Goal: Information Seeking & Learning: Learn about a topic

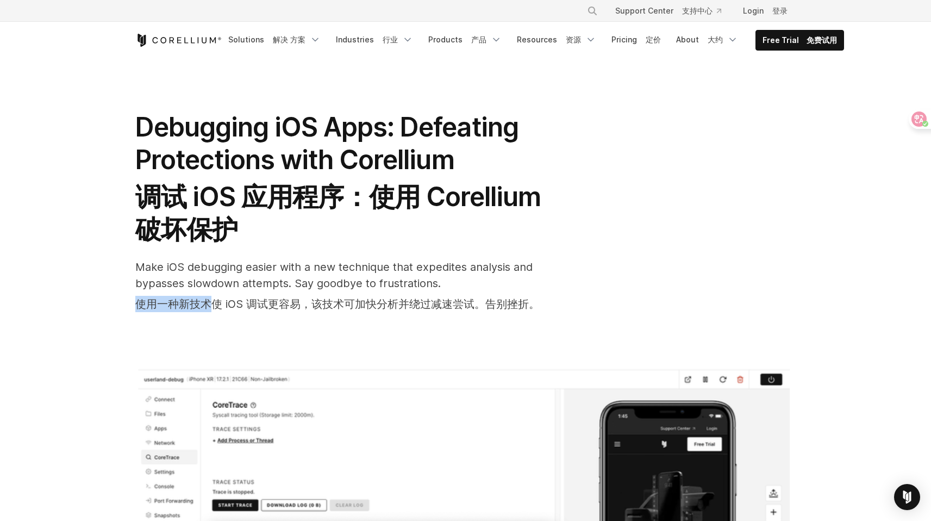
drag, startPoint x: 156, startPoint y: 300, endPoint x: 216, endPoint y: 298, distance: 59.9
click at [210, 299] on div "Debugging iOS Apps: Defeating Protections with Corellium 调试 iOS 应用程序：使用 Corelli…" at bounding box center [466, 400] width 696 height 683
click at [228, 296] on font "使用一种新技术使 iOS 调试更容易，该技术可加快分析并绕过减速尝试。告别挫折。" at bounding box center [337, 304] width 405 height 16
click at [229, 296] on font "使用一种新技术使 iOS 调试更容易，该技术可加快分析并绕过减速尝试。告别挫折。" at bounding box center [337, 304] width 405 height 16
click at [310, 301] on font "使用一种新技术使 iOS 调试更容易，该技术可加快分析并绕过减速尝试。告别挫折。" at bounding box center [337, 303] width 405 height 13
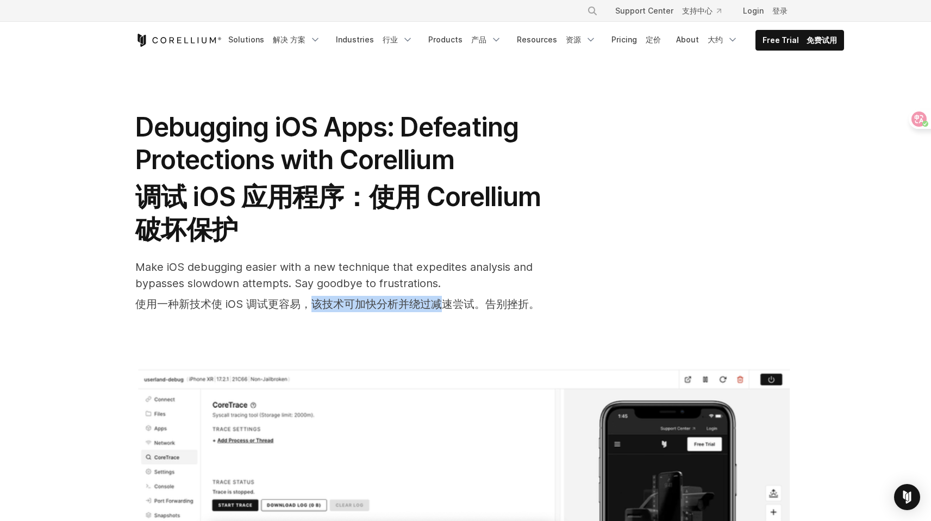
drag, startPoint x: 313, startPoint y: 301, endPoint x: 449, endPoint y: 305, distance: 135.4
click at [447, 305] on font "使用一种新技术使 iOS 调试更容易，该技术可加快分析并绕过减速尝试。告别挫折。" at bounding box center [337, 303] width 405 height 13
drag, startPoint x: 486, startPoint y: 304, endPoint x: 537, endPoint y: 303, distance: 51.1
click at [537, 303] on font "使用一种新技术使 iOS 调试更容易，该技术可加快分析并绕过减速尝试。告别挫折。" at bounding box center [337, 303] width 405 height 13
click at [527, 303] on font "使用一种新技术使 iOS 调试更容易，该技术可加快分析并绕过减速尝试。告别挫折。" at bounding box center [337, 303] width 405 height 13
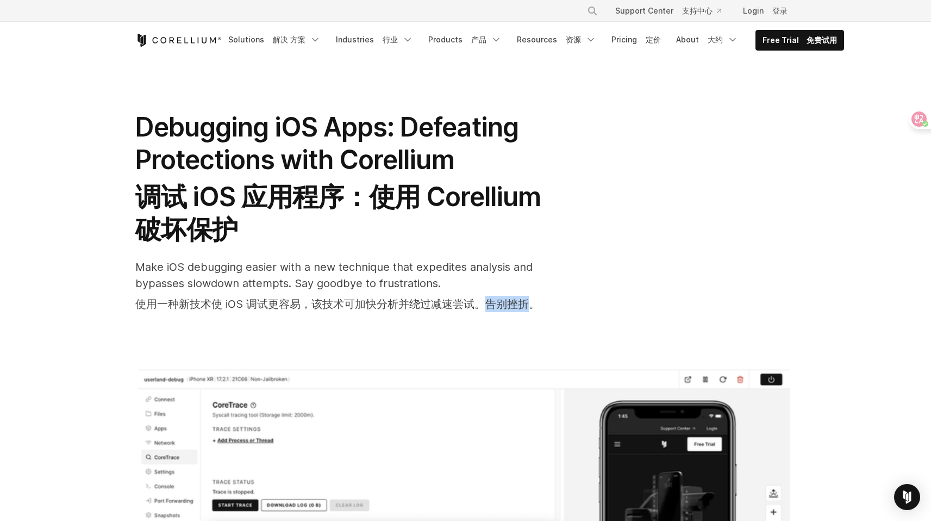
drag, startPoint x: 525, startPoint y: 301, endPoint x: 487, endPoint y: 305, distance: 37.7
click at [489, 305] on font "使用一种新技术使 iOS 调试更容易，该技术可加快分析并绕过减速尝试。告别挫折。" at bounding box center [337, 303] width 405 height 13
click at [486, 305] on font "使用一种新技术使 iOS 调试更容易，该技术可加快分析并绕过减速尝试。告别挫折。" at bounding box center [337, 303] width 405 height 13
drag, startPoint x: 142, startPoint y: 304, endPoint x: 226, endPoint y: 301, distance: 84.4
click at [225, 301] on font "使用一种新技术使 iOS 调试更容易，该技术可加快分析并绕过减速尝试。告别挫折。" at bounding box center [337, 303] width 405 height 13
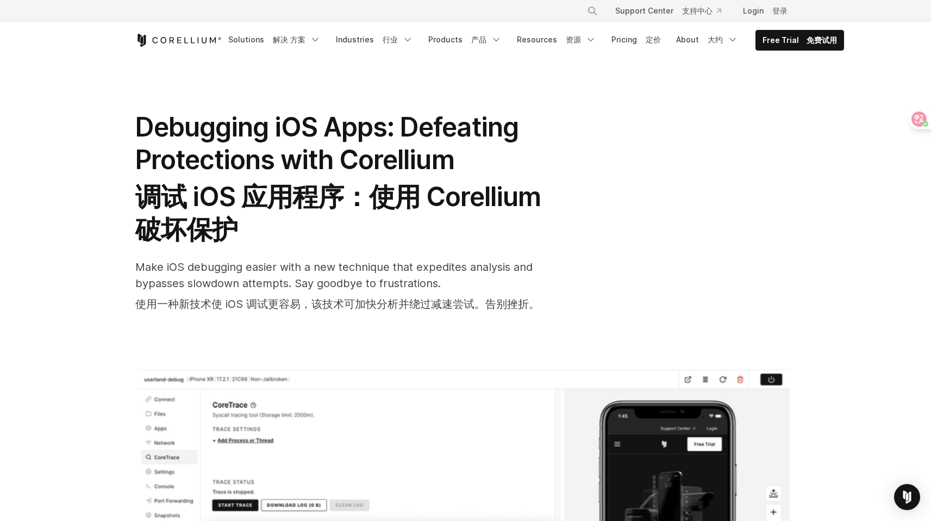
click at [239, 300] on font "使用一种新技术使 iOS 调试更容易，该技术可加快分析并绕过减速尝试。告别挫折。" at bounding box center [337, 303] width 405 height 13
drag, startPoint x: 314, startPoint y: 302, endPoint x: 445, endPoint y: 304, distance: 130.5
click at [432, 304] on font "使用一种新技术使 iOS 调试更容易，该技术可加快分析并绕过减速尝试。告别挫折。" at bounding box center [337, 303] width 405 height 13
drag, startPoint x: 474, startPoint y: 304, endPoint x: 462, endPoint y: 302, distance: 12.1
click at [474, 304] on font "使用一种新技术使 iOS 调试更容易，该技术可加快分析并绕过减速尝试。告别挫折。" at bounding box center [337, 303] width 405 height 13
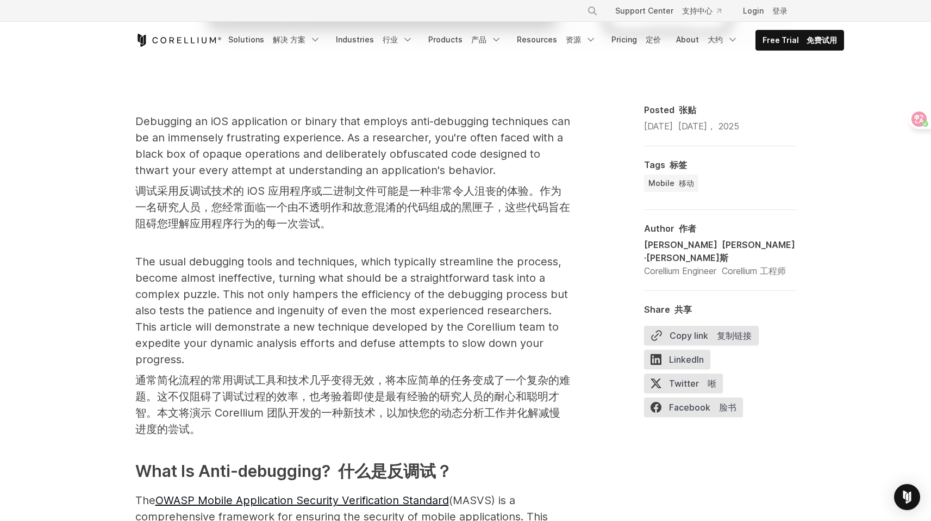
scroll to position [629, 0]
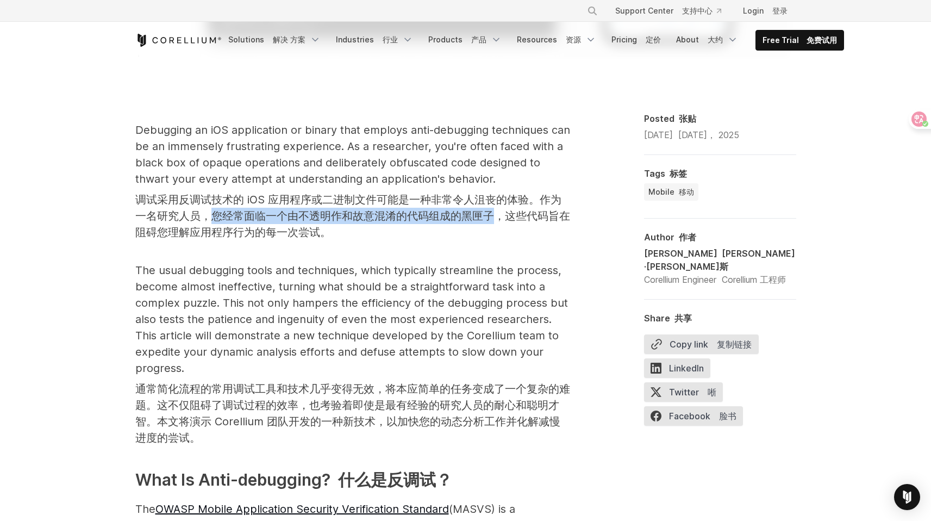
drag, startPoint x: 262, startPoint y: 215, endPoint x: 496, endPoint y: 213, distance: 234.4
click at [496, 213] on font "调试采用反调试技术的 iOS 应用程序或二进制文件可能是一种非常令人沮丧的体验。作为一名研究人员，您经常面临一个由不透明作和故意混淆的代码组成的黑匣子，这些代…" at bounding box center [352, 216] width 435 height 46
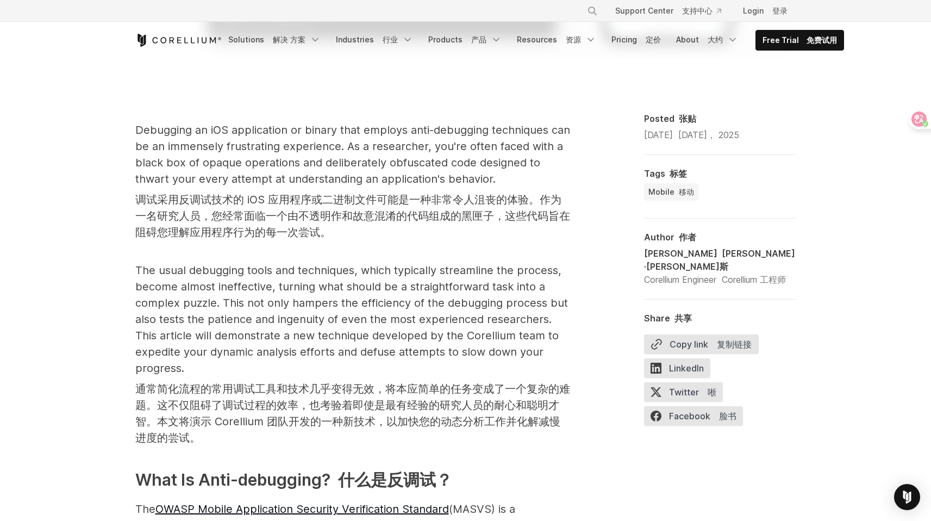
click at [521, 216] on font "调试采用反调试技术的 iOS 应用程序或二进制文件可能是一种非常令人沮丧的体验。作为一名研究人员，您经常面临一个由不透明作和故意混淆的代码组成的黑匣子，这些代…" at bounding box center [352, 216] width 435 height 46
drag, startPoint x: 334, startPoint y: 232, endPoint x: 137, endPoint y: 229, distance: 197.4
click at [137, 229] on font "调试采用反调试技术的 iOS 应用程序或二进制文件可能是一种非常令人沮丧的体验。作为一名研究人员，您经常面临一个由不透明作和故意混淆的代码组成的黑匣子，这些代…" at bounding box center [352, 215] width 435 height 49
click at [285, 234] on font "调试采用反调试技术的 iOS 应用程序或二进制文件可能是一种非常令人沮丧的体验。作为一名研究人员，您经常面临一个由不透明作和故意混淆的代码组成的黑匣子，这些代…" at bounding box center [352, 216] width 435 height 46
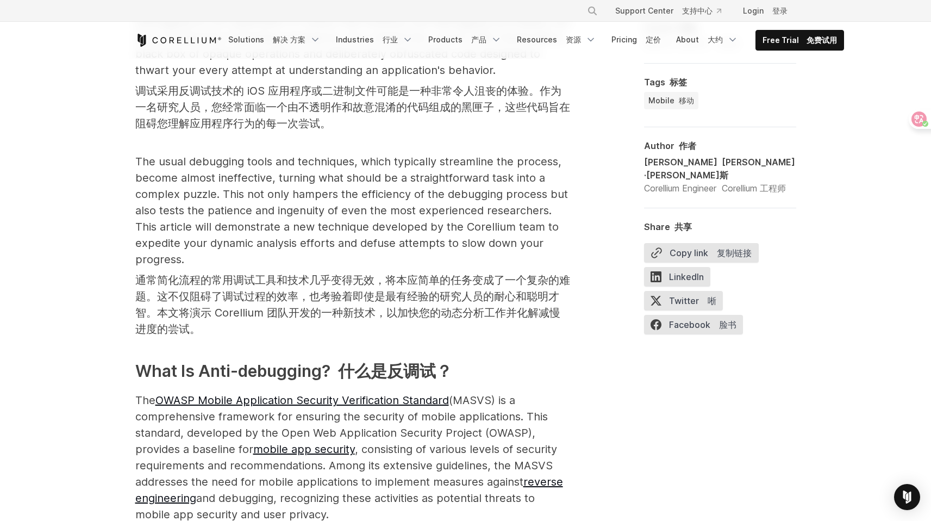
scroll to position [747, 0]
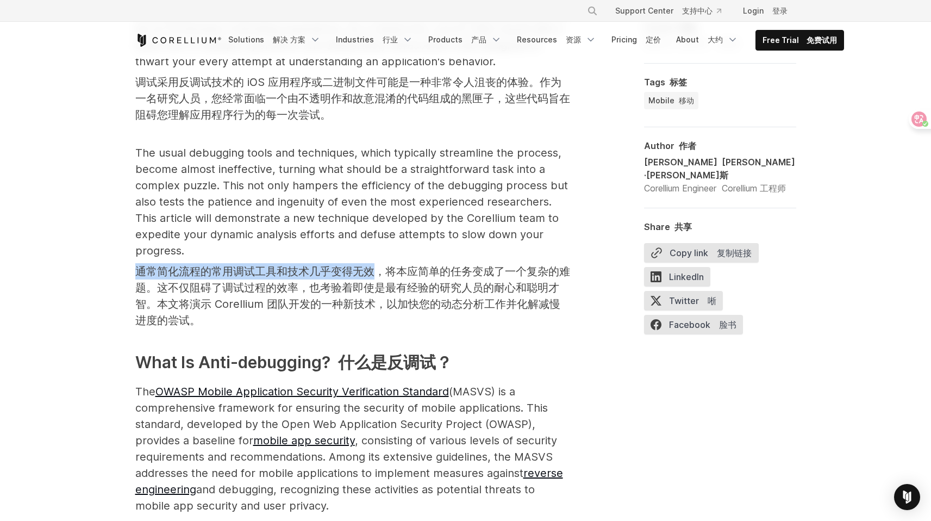
drag, startPoint x: 135, startPoint y: 272, endPoint x: 373, endPoint y: 270, distance: 238.2
click at [373, 270] on font "通常简化流程的常用调试工具和技术几乎变得无效，将本应简单的任务变成了一个复杂的难题。这不仅阻碍了调试过程的效率，也考验着即使是最有经验的研究人员的耐心和聪明才…" at bounding box center [352, 296] width 435 height 62
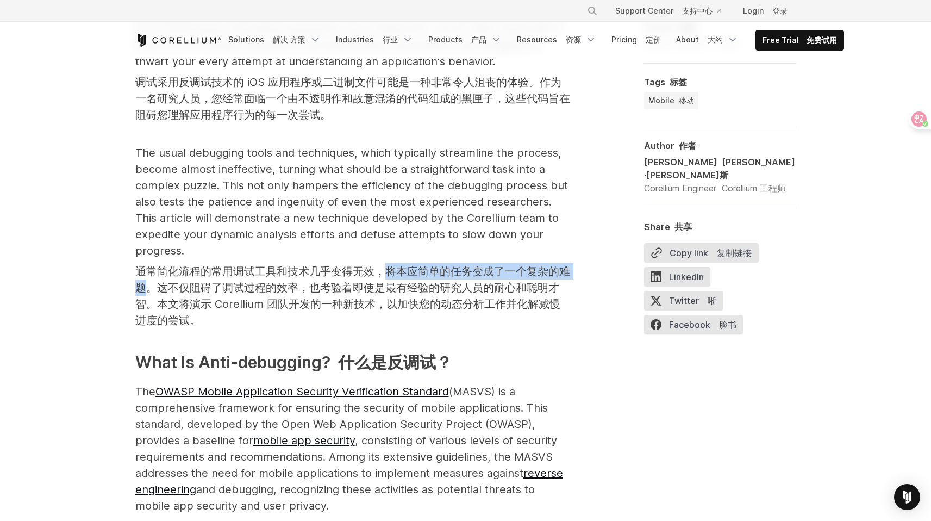
drag, startPoint x: 389, startPoint y: 271, endPoint x: 146, endPoint y: 284, distance: 244.0
click at [146, 285] on font "通常简化流程的常用调试工具和技术几乎变得无效，将本应简单的任务变成了一个复杂的难题。这不仅阻碍了调试过程的效率，也考验着即使是最有经验的研究人员的耐心和聪明才…" at bounding box center [352, 296] width 435 height 62
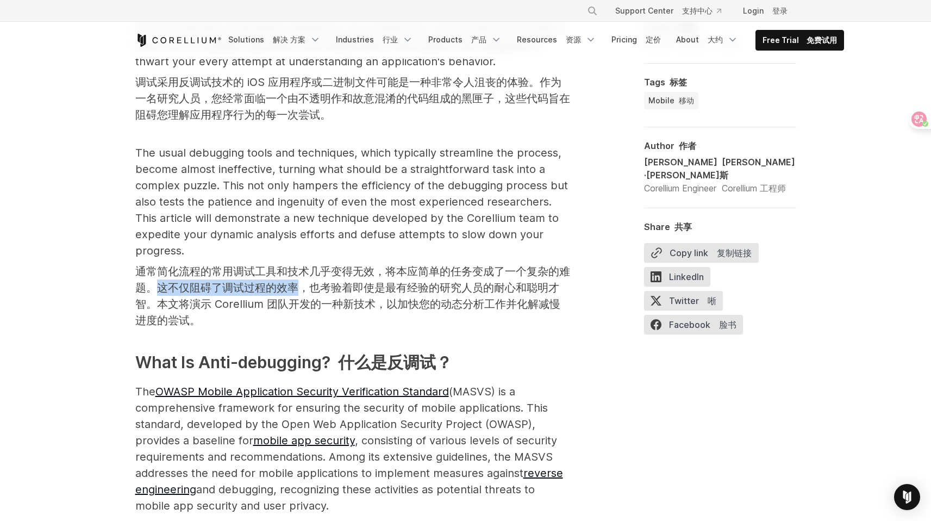
drag, startPoint x: 156, startPoint y: 285, endPoint x: 297, endPoint y: 287, distance: 141.4
click at [297, 287] on font "通常简化流程的常用调试工具和技术几乎变得无效，将本应简单的任务变成了一个复杂的难题。这不仅阻碍了调试过程的效率，也考验着即使是最有经验的研究人员的耐心和聪明才…" at bounding box center [352, 296] width 435 height 62
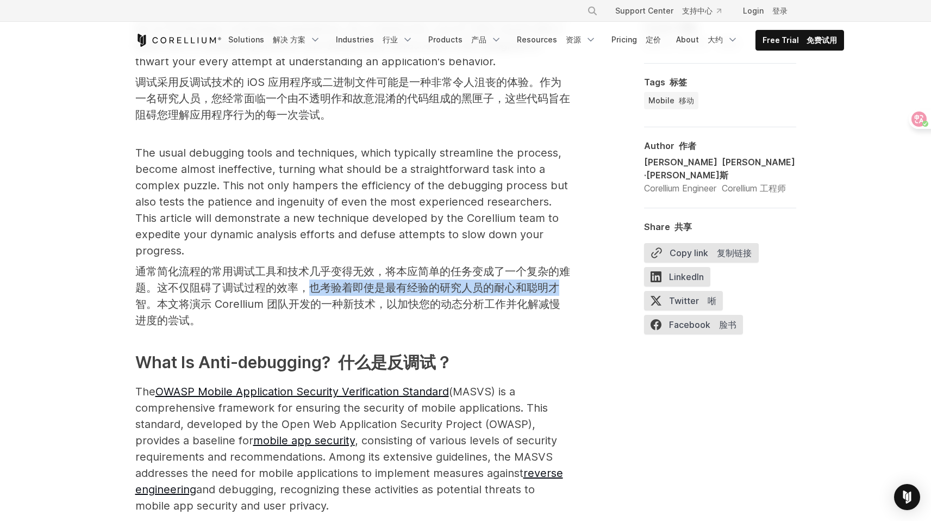
drag, startPoint x: 314, startPoint y: 284, endPoint x: 556, endPoint y: 285, distance: 242.5
click at [556, 285] on font "通常简化流程的常用调试工具和技术几乎变得无效，将本应简单的任务变成了一个复杂的难题。这不仅阻碍了调试过程的效率，也考验着即使是最有经验的研究人员的耐心和聪明才…" at bounding box center [352, 296] width 435 height 62
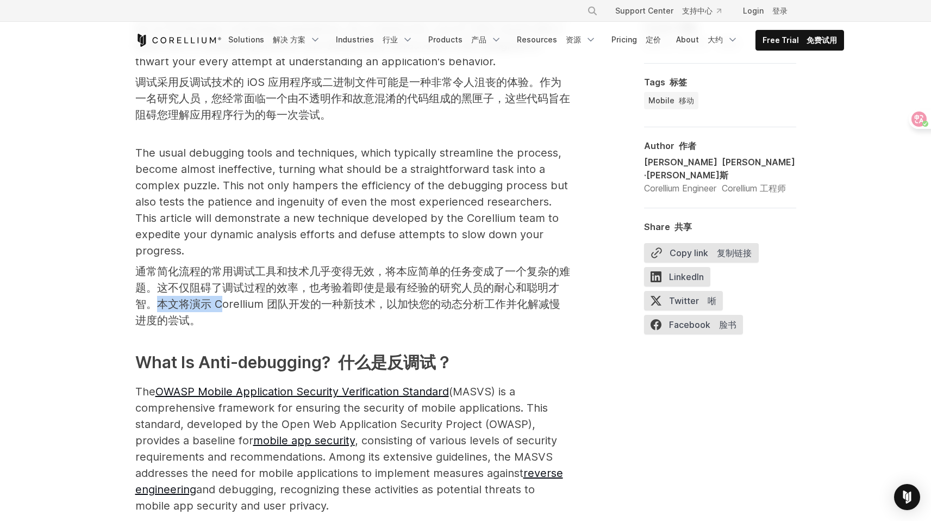
drag, startPoint x: 158, startPoint y: 302, endPoint x: 233, endPoint y: 299, distance: 75.1
click at [221, 299] on font "通常简化流程的常用调试工具和技术几乎变得无效，将本应简单的任务变成了一个复杂的难题。这不仅阻碍了调试过程的效率，也考验着即使是最有经验的研究人员的耐心和聪明才…" at bounding box center [352, 296] width 435 height 62
click at [252, 299] on font "通常简化流程的常用调试工具和技术几乎变得无效，将本应简单的任务变成了一个复杂的难题。这不仅阻碍了调试过程的效率，也考验着即使是最有经验的研究人员的耐心和聪明才…" at bounding box center [352, 296] width 435 height 62
drag, startPoint x: 366, startPoint y: 299, endPoint x: 525, endPoint y: 302, distance: 158.3
click at [492, 302] on font "通常简化流程的常用调试工具和技术几乎变得无效，将本应简单的任务变成了一个复杂的难题。这不仅阻碍了调试过程的效率，也考验着即使是最有经验的研究人员的耐心和聪明才…" at bounding box center [352, 296] width 435 height 62
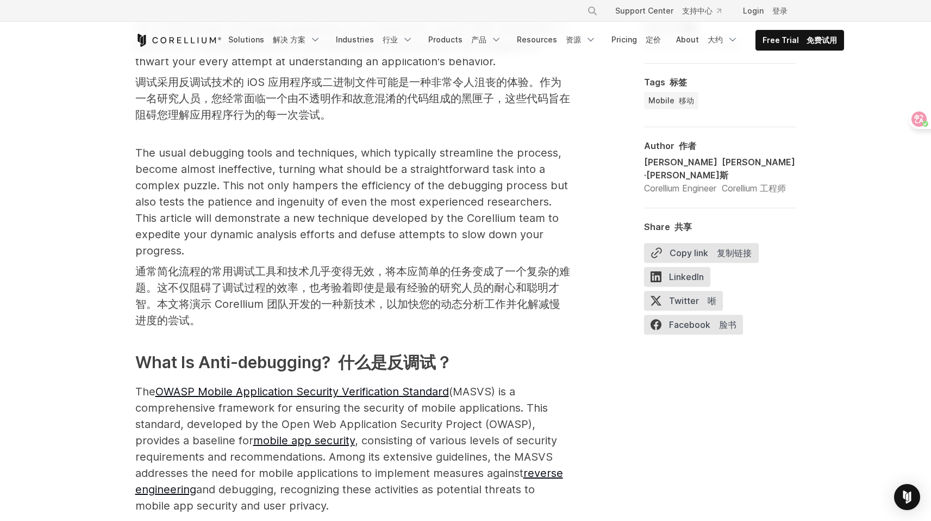
drag, startPoint x: 529, startPoint y: 302, endPoint x: 509, endPoint y: 302, distance: 19.6
click at [529, 302] on font "通常简化流程的常用调试工具和技术几乎变得无效，将本应简单的任务变成了一个复杂的难题。这不仅阻碍了调试过程的效率，也考验着即使是最有经验的研究人员的耐心和聪明才…" at bounding box center [352, 296] width 435 height 62
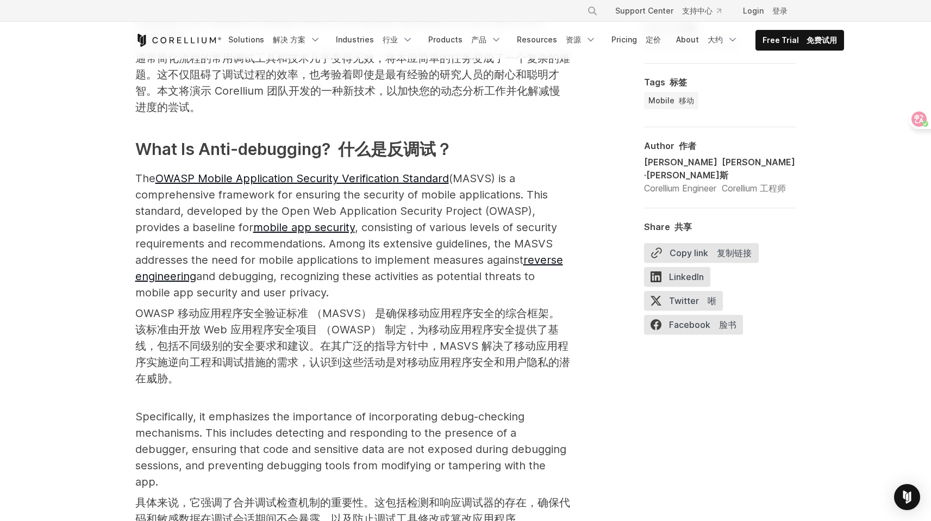
scroll to position [1046, 0]
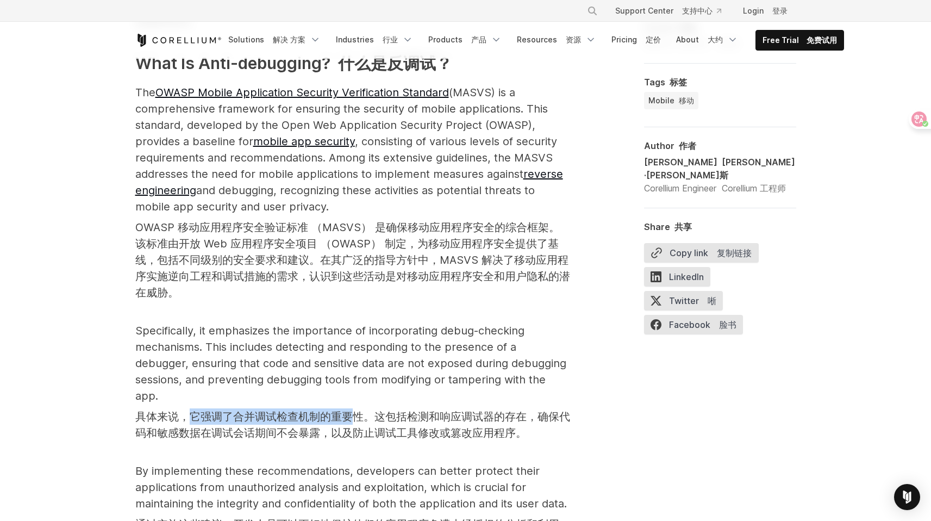
drag, startPoint x: 203, startPoint y: 402, endPoint x: 375, endPoint y: 398, distance: 171.9
click at [359, 410] on font "具体来说，它强调了合并调试检查机制的重要性。这包括检测和响应调试器的存在，确保代码和敏感数据在调试会话期间不会暴露，以及防止调试工具修改或篡改应用程序。" at bounding box center [352, 424] width 435 height 29
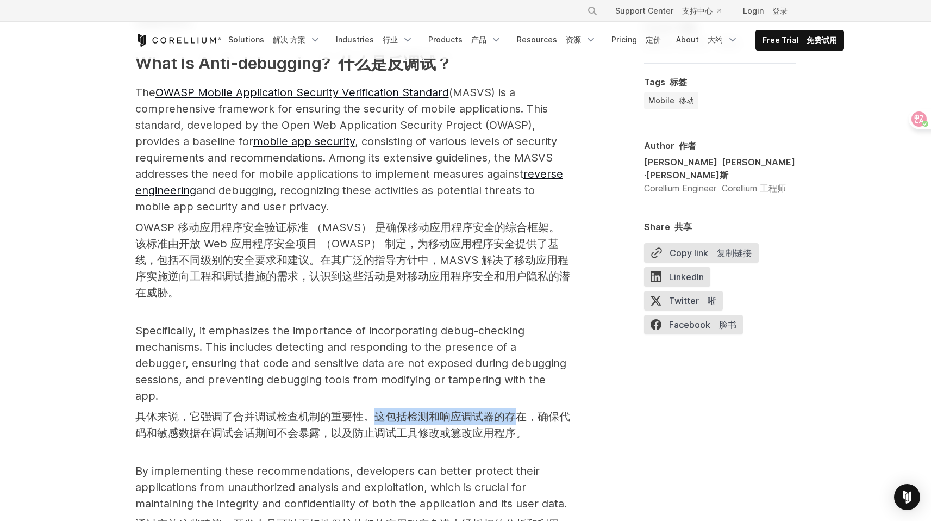
drag, startPoint x: 388, startPoint y: 397, endPoint x: 517, endPoint y: 395, distance: 128.9
click at [517, 410] on font "具体来说，它强调了合并调试检查机制的重要性。这包括检测和响应调试器的存在，确保代码和敏感数据在调试会话期间不会暴露，以及防止调试工具修改或篡改应用程序。" at bounding box center [352, 424] width 435 height 29
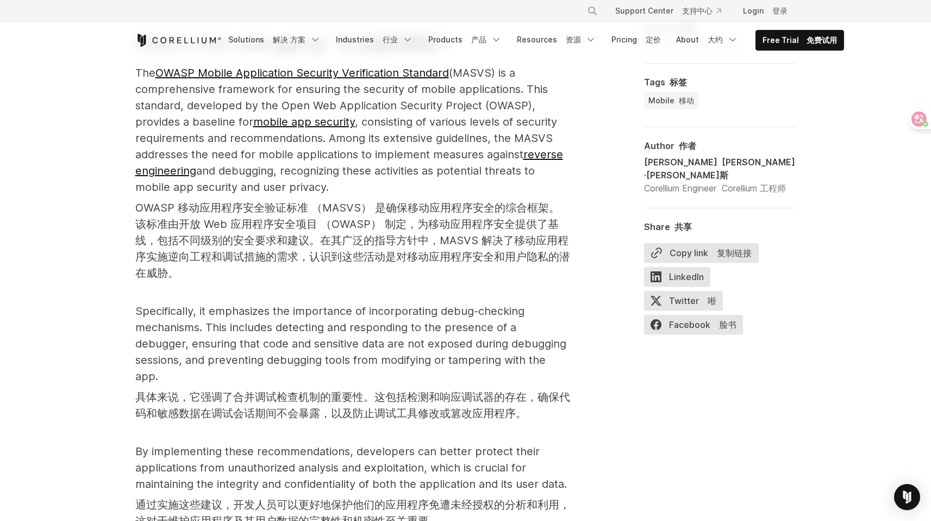
scroll to position [1067, 0]
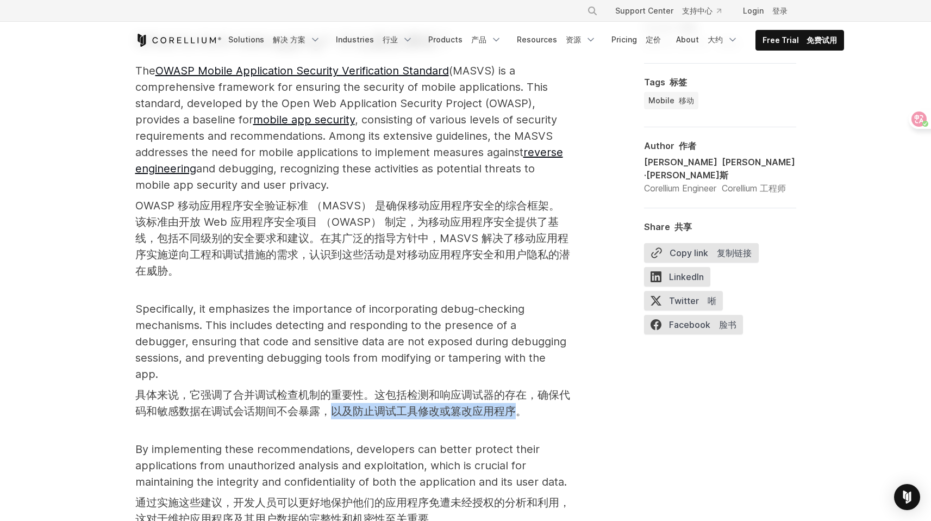
drag, startPoint x: 333, startPoint y: 393, endPoint x: 517, endPoint y: 397, distance: 183.3
click at [517, 397] on font "具体来说，它强调了合并调试检查机制的重要性。这包括检测和响应调试器的存在，确保代码和敏感数据在调试会话期间不会暴露，以及防止调试工具修改或篡改应用程序。" at bounding box center [352, 402] width 435 height 29
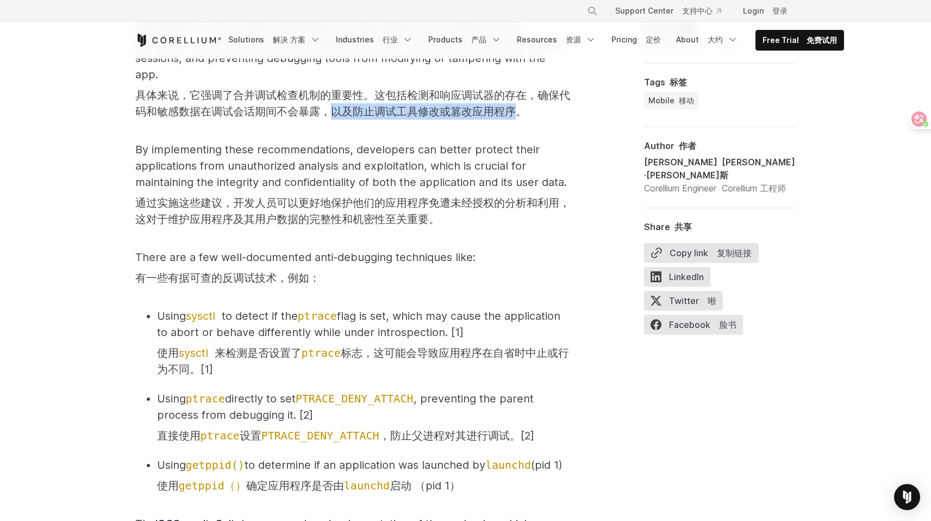
scroll to position [1402, 0]
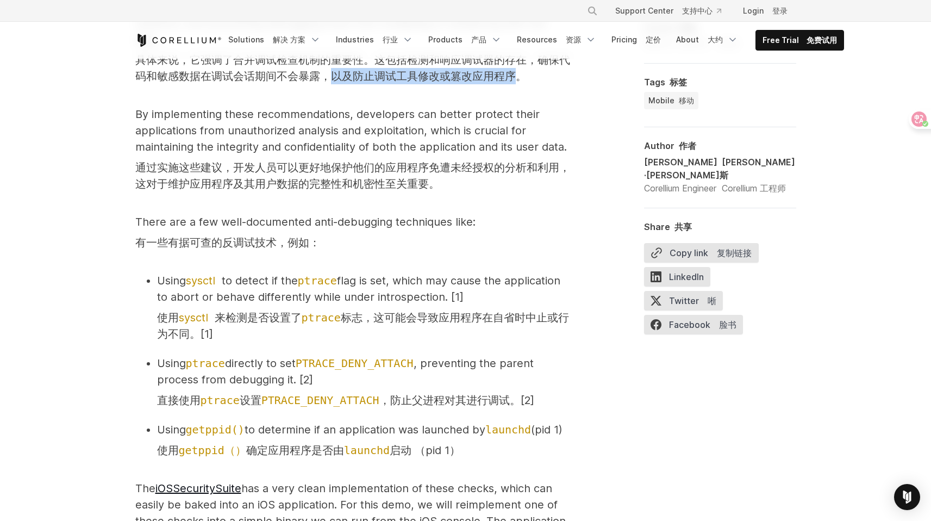
drag, startPoint x: 224, startPoint y: 318, endPoint x: 301, endPoint y: 318, distance: 77.2
click at [301, 318] on span "使用 sysctl 来检测是否设置了 ptrace 标志，这可能会导致应用程序在自省时中止或行为不同。[1]" at bounding box center [363, 325] width 412 height 29
click at [292, 320] on span "使用 sysctl 来检测是否设置了 ptrace 标志，这可能会导致应用程序在自省时中止或行为不同。[1]" at bounding box center [363, 325] width 412 height 29
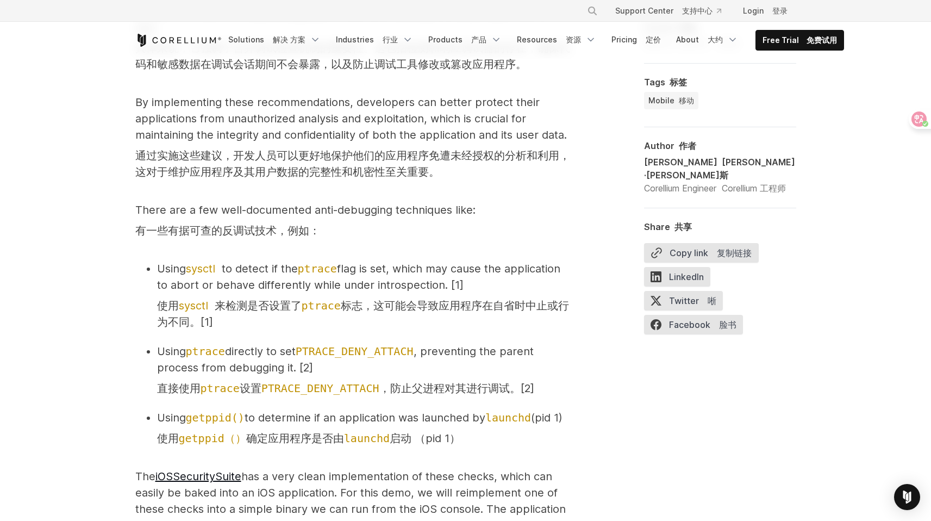
scroll to position [1418, 0]
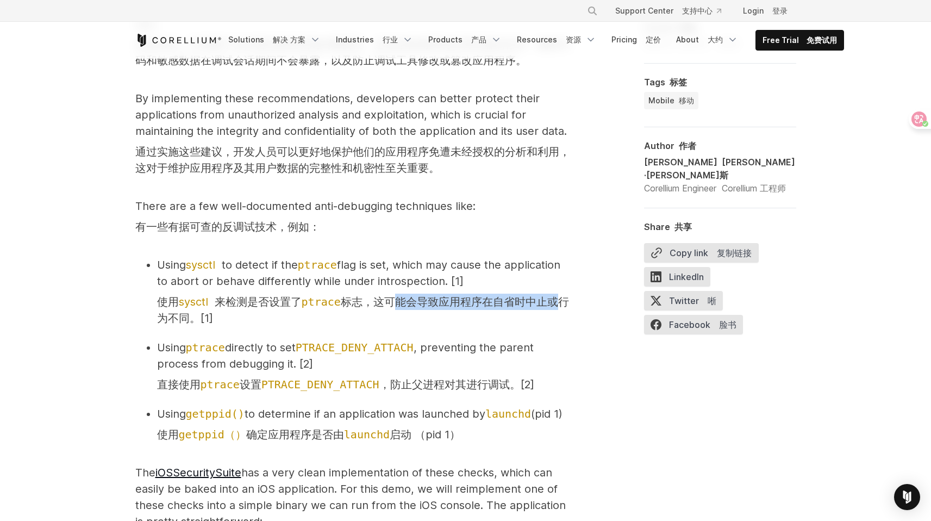
drag, startPoint x: 389, startPoint y: 300, endPoint x: 558, endPoint y: 307, distance: 168.7
click at [558, 307] on span "使用 sysctl 来检测是否设置了 ptrace 标志，这可能会导致应用程序在自省时中止或行为不同。[1]" at bounding box center [363, 309] width 412 height 29
click at [537, 304] on span "使用 sysctl 来检测是否设置了 ptrace 标志，这可能会导致应用程序在自省时中止或行为不同。[1]" at bounding box center [363, 309] width 412 height 29
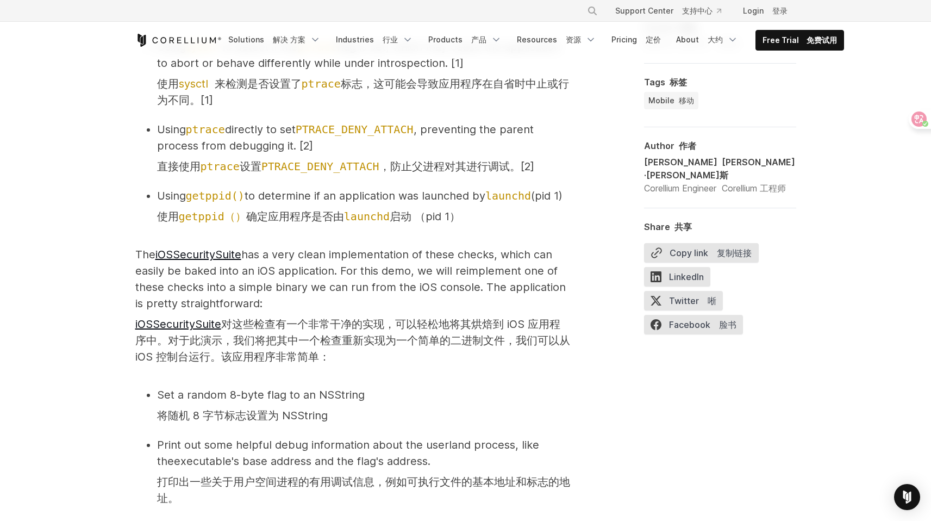
scroll to position [1638, 0]
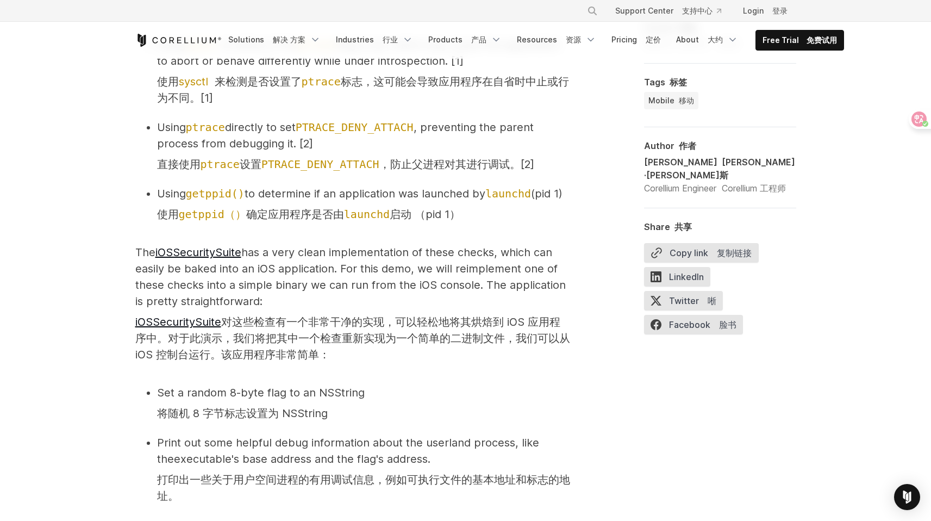
drag, startPoint x: 439, startPoint y: 338, endPoint x: 514, endPoint y: 340, distance: 75.1
click at [513, 340] on span "iOSSecuritySuite 对这些检查有一个非常干净的实现，可以轻松地将其烘焙到 iOS 应用程序中。对于此演示，我们将把其中一个检查重新实现为一个简单…" at bounding box center [352, 338] width 435 height 46
click at [514, 340] on span "iOSSecuritySuite 对这些检查有一个非常干净的实现，可以轻松地将其烘焙到 iOS 应用程序中。对于此演示，我们将把其中一个检查重新实现为一个简单…" at bounding box center [352, 338] width 435 height 46
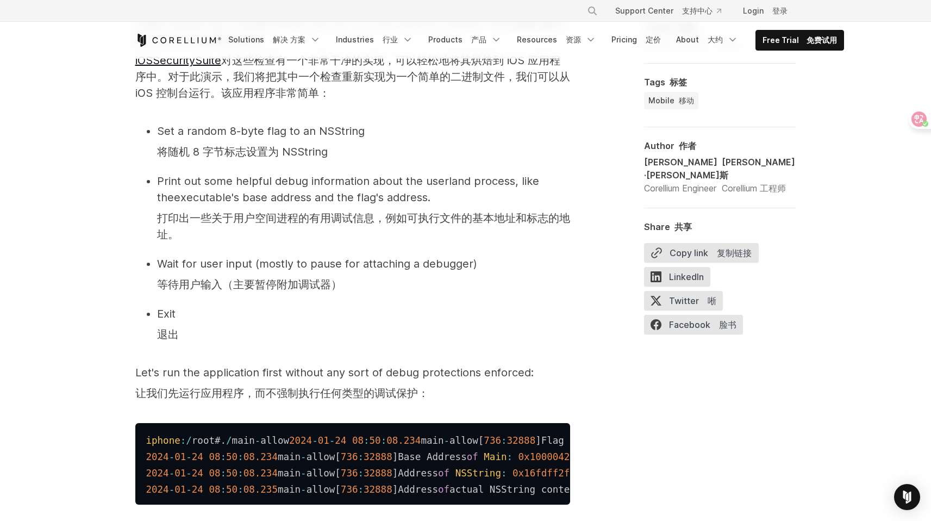
scroll to position [2007, 0]
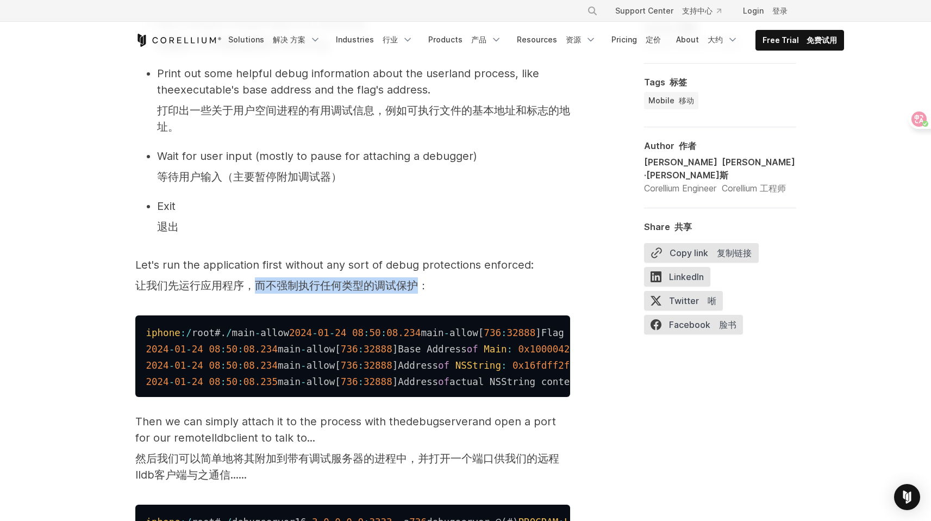
drag, startPoint x: 253, startPoint y: 302, endPoint x: 420, endPoint y: 303, distance: 166.4
click at [420, 292] on span "让我们先运行应用程序，而不强制执行任何类型的调试保护：" at bounding box center [282, 285] width 294 height 13
click at [479, 298] on p "Let's run the application first without any sort of debug protections enforced:…" at bounding box center [352, 277] width 435 height 41
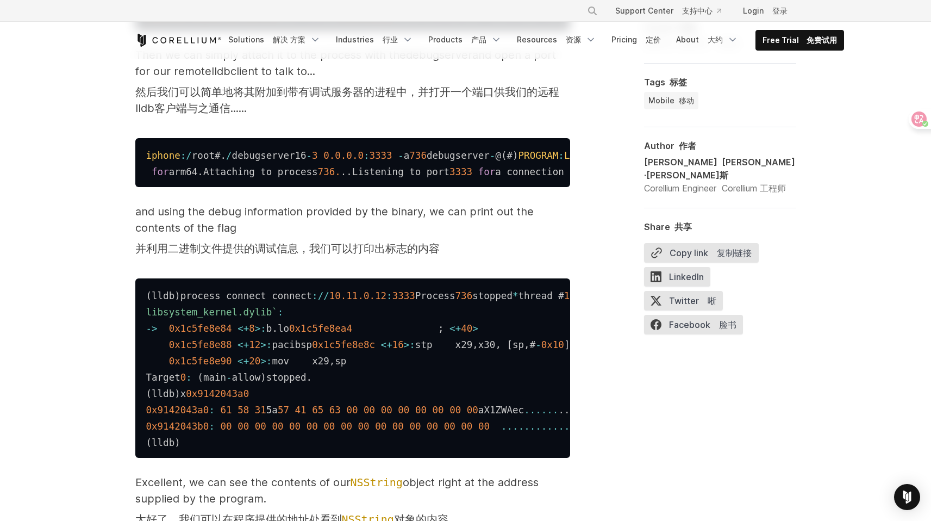
scroll to position [2461, 0]
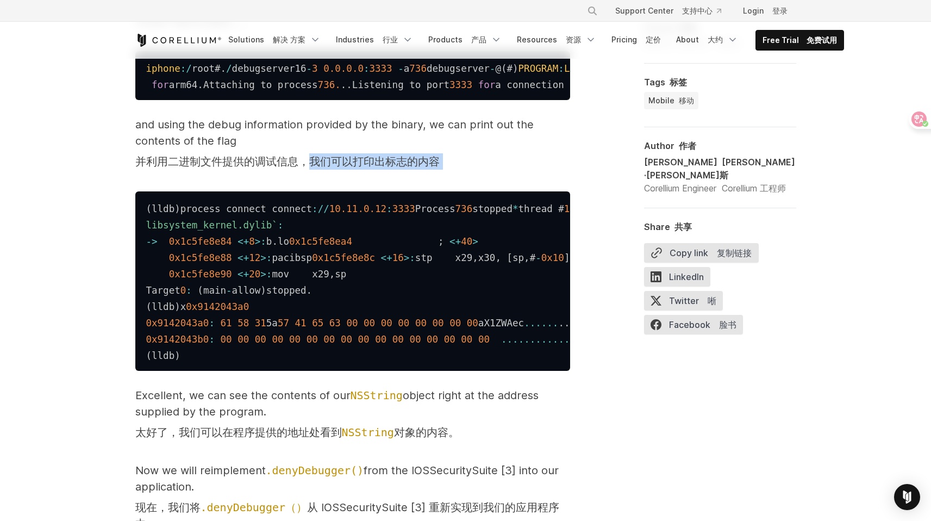
drag, startPoint x: 311, startPoint y: 281, endPoint x: 457, endPoint y: 284, distance: 145.8
click at [457, 174] on p "and using the debug information provided by the binary, we can print out the co…" at bounding box center [352, 145] width 435 height 58
click at [467, 174] on p "and using the debug information provided by the binary, we can print out the co…" at bounding box center [352, 145] width 435 height 58
drag, startPoint x: 440, startPoint y: 283, endPoint x: 312, endPoint y: 286, distance: 128.9
click at [312, 174] on p "and using the debug information provided by the binary, we can print out the co…" at bounding box center [352, 145] width 435 height 58
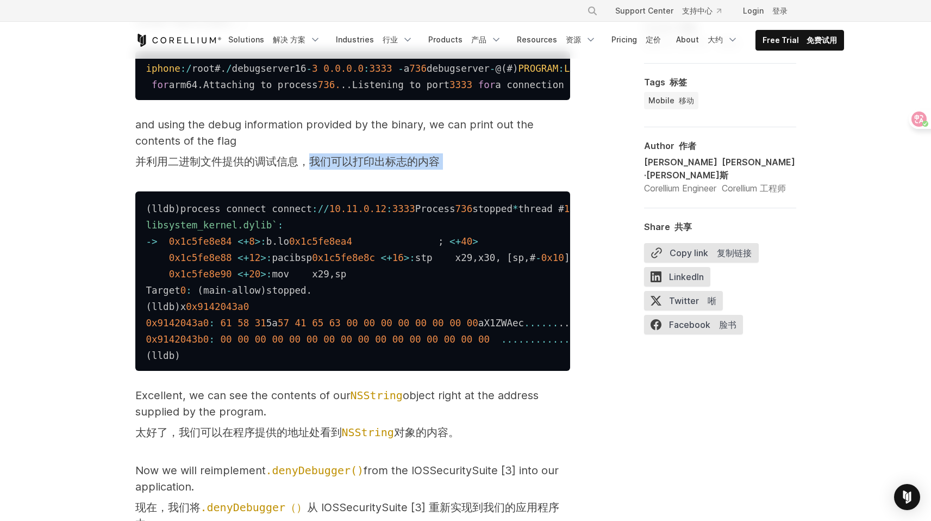
click at [437, 168] on span "并利用二进制文件提供的调试信息，我们可以打印出标志的内容" at bounding box center [287, 161] width 304 height 13
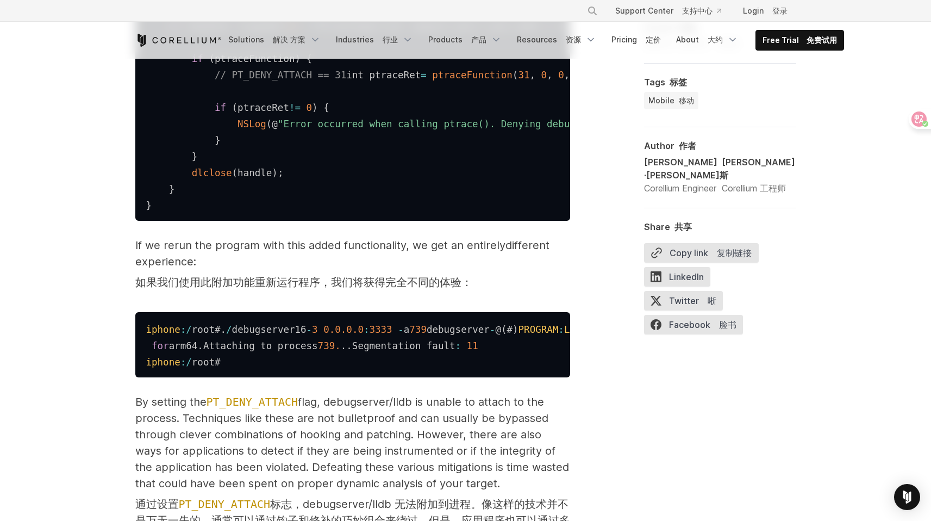
scroll to position [3081, 0]
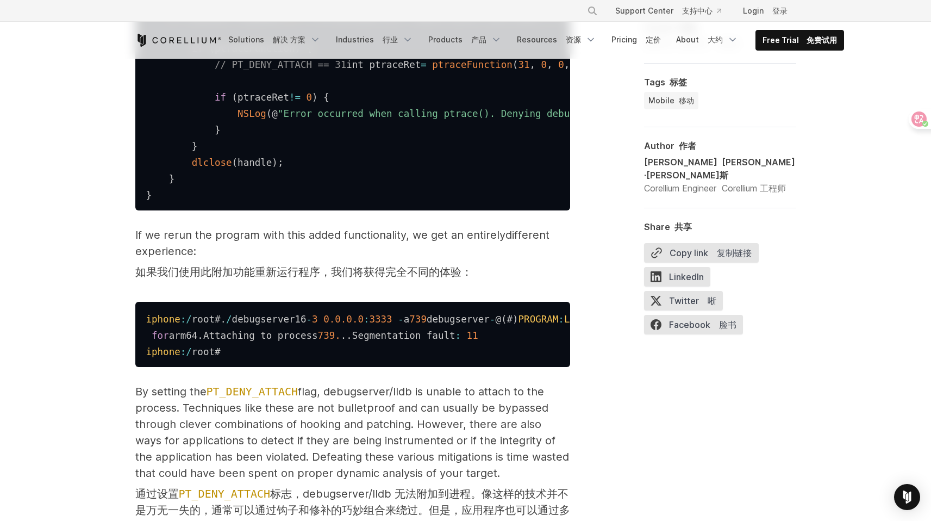
click at [432, 70] on span "ptraceFunction" at bounding box center [472, 64] width 80 height 11
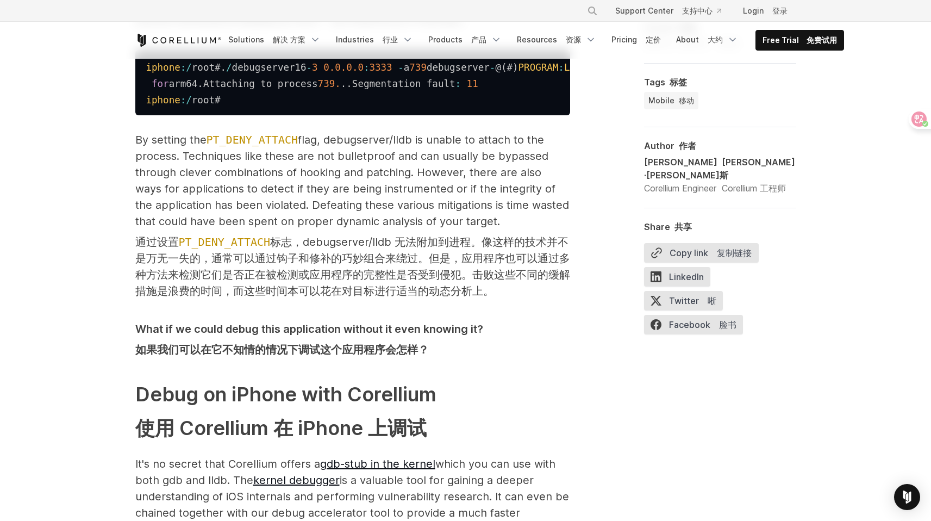
scroll to position [3342, 0]
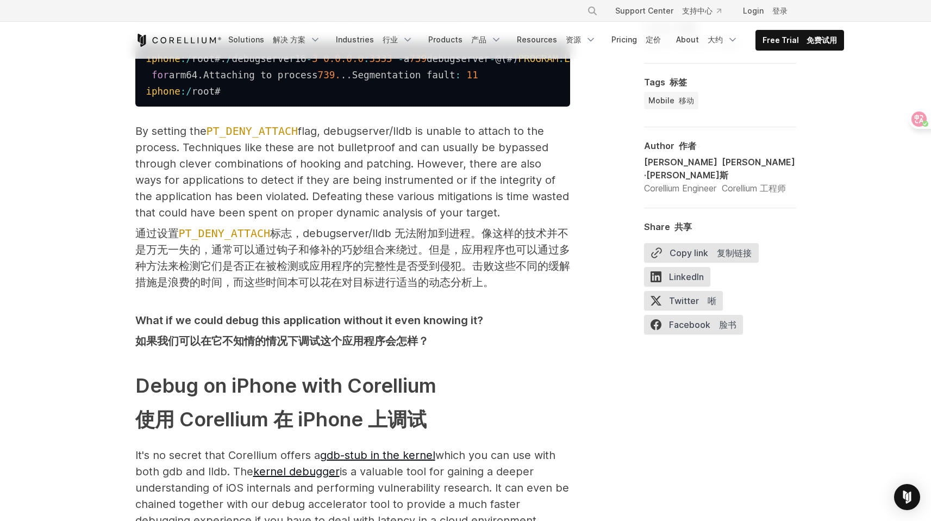
drag, startPoint x: 333, startPoint y: 284, endPoint x: 469, endPoint y: 281, distance: 136.0
click at [469, 18] on span "如果我们使用此附加功能重新运行程序，我们将获得完全 不同的体验 ：" at bounding box center [303, 11] width 337 height 13
click at [439, 18] on span "不同的体验" at bounding box center [434, 11] width 54 height 13
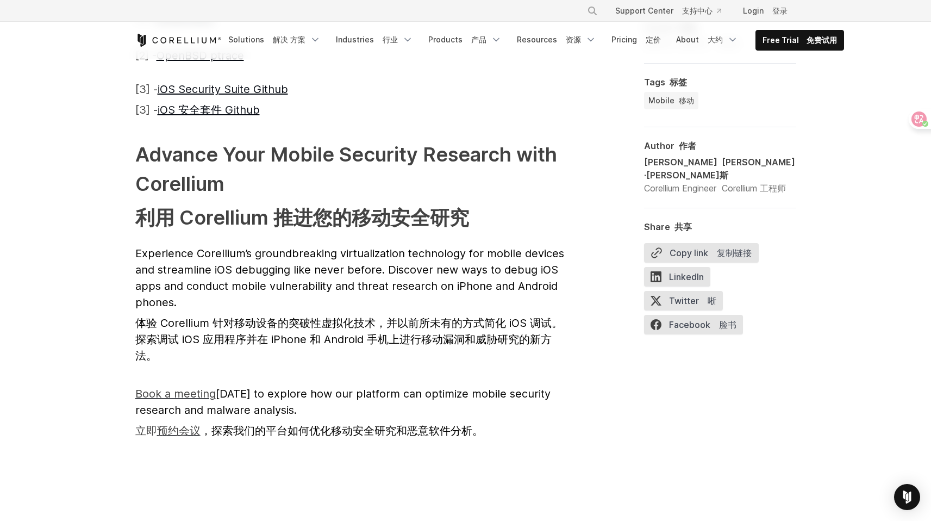
scroll to position [5376, 0]
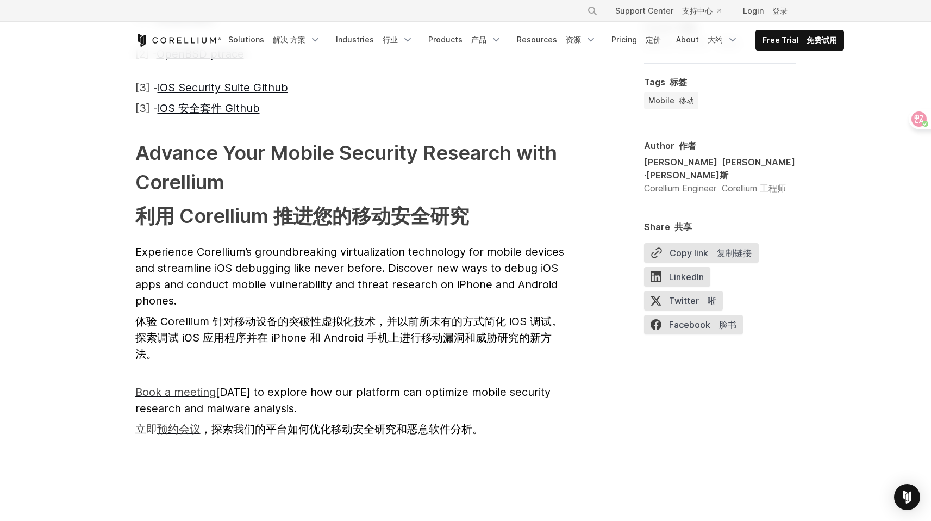
drag, startPoint x: 516, startPoint y: 212, endPoint x: 547, endPoint y: 210, distance: 31.0
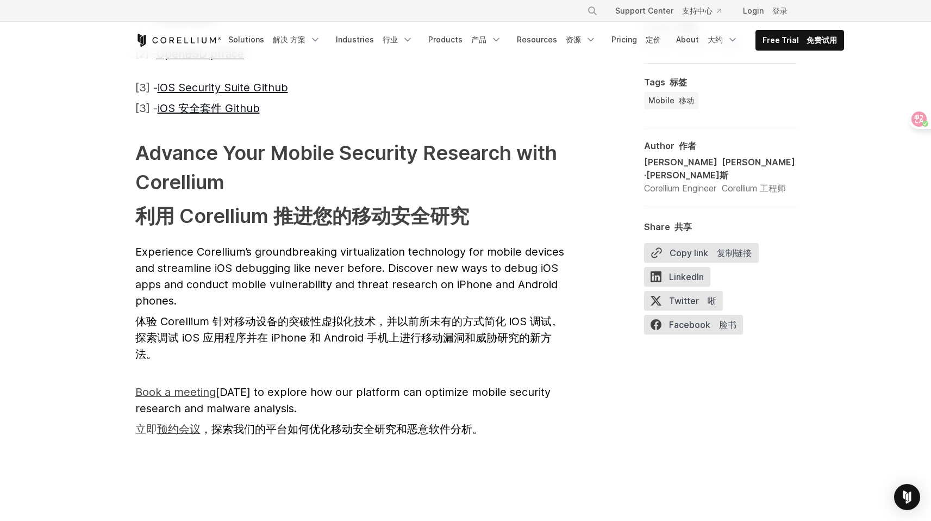
drag, startPoint x: 173, startPoint y: 228, endPoint x: 255, endPoint y: 225, distance: 82.2
drag, startPoint x: 307, startPoint y: 222, endPoint x: 509, endPoint y: 223, distance: 202.3
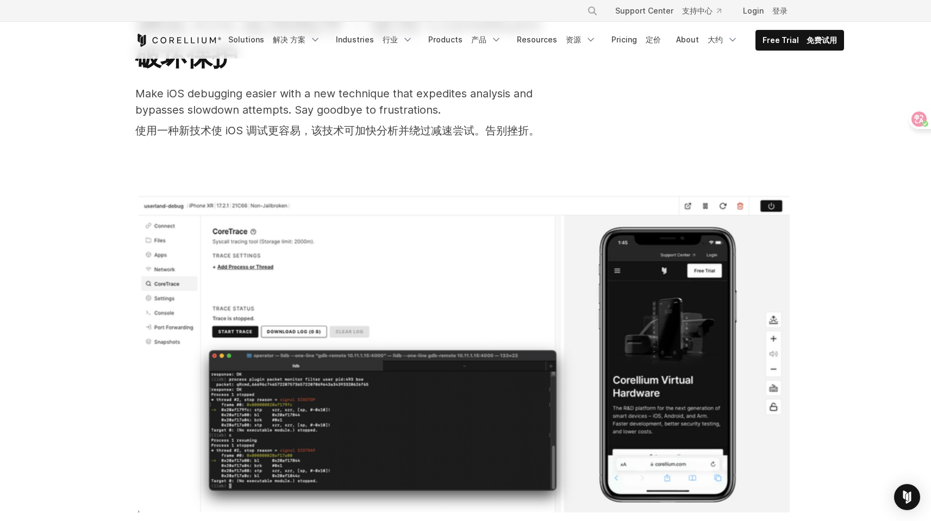
scroll to position [0, 0]
